Goal: Task Accomplishment & Management: Complete application form

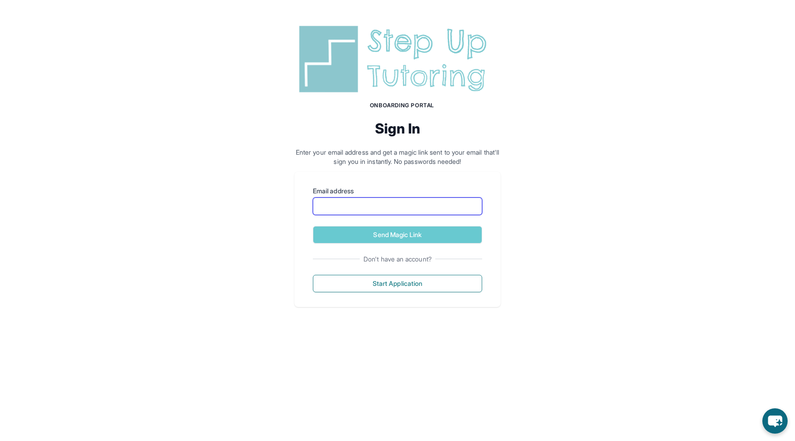
click at [353, 210] on input "Email address" at bounding box center [397, 205] width 169 height 17
type input "**********"
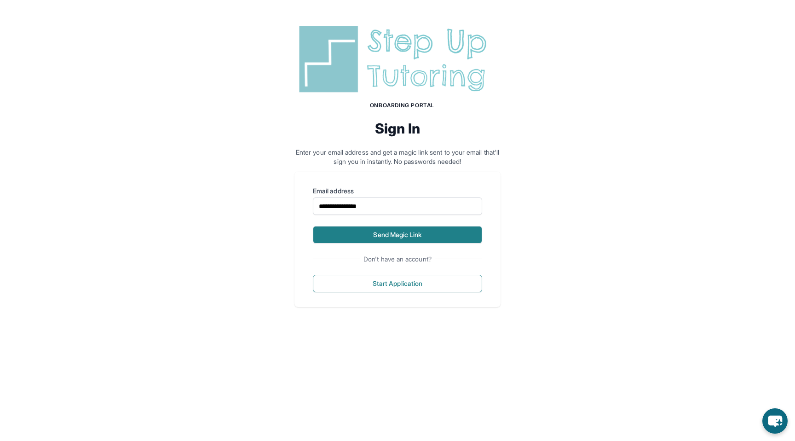
click at [401, 240] on button "Send Magic Link" at bounding box center [397, 234] width 169 height 17
